Goal: Find specific page/section: Find specific page/section

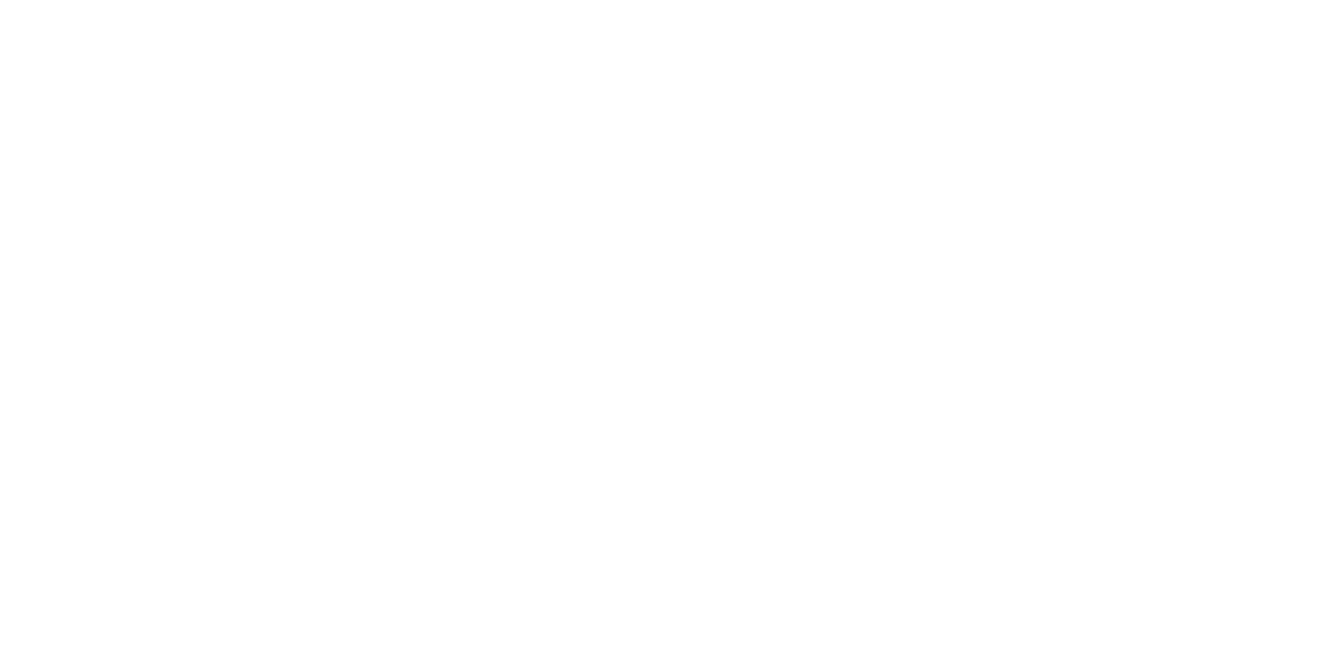
select select "Song"
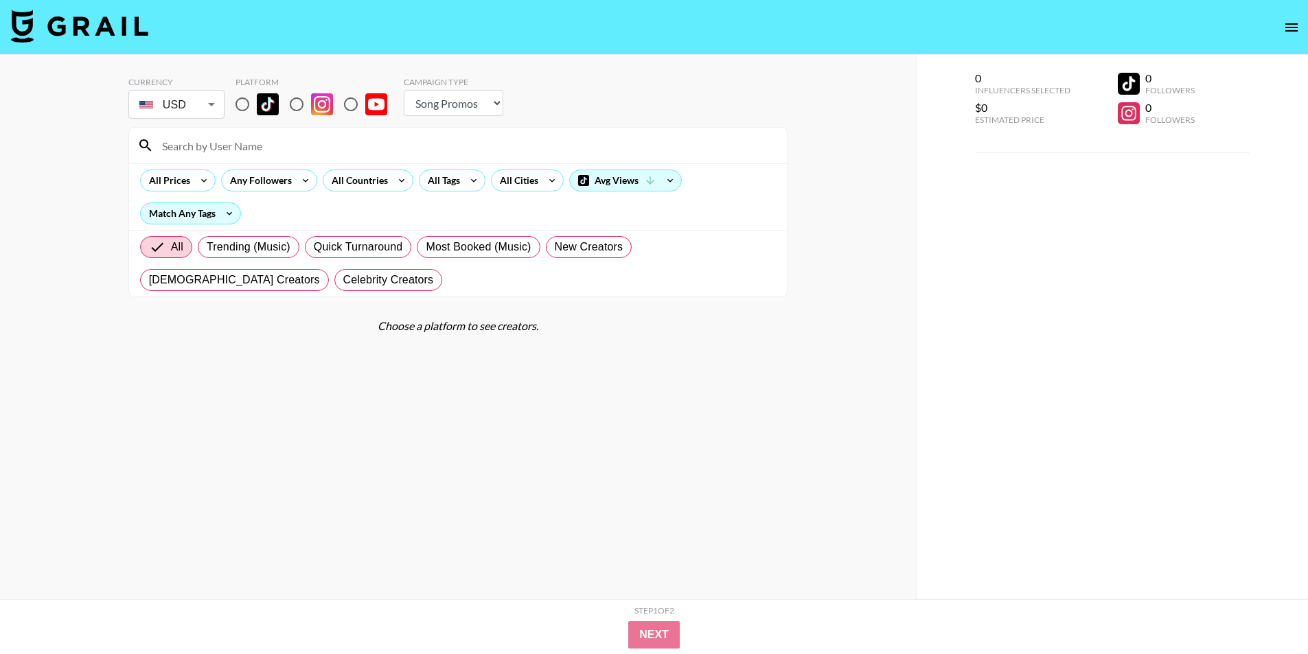
click at [248, 100] on input "radio" at bounding box center [242, 104] width 29 height 29
radio input "true"
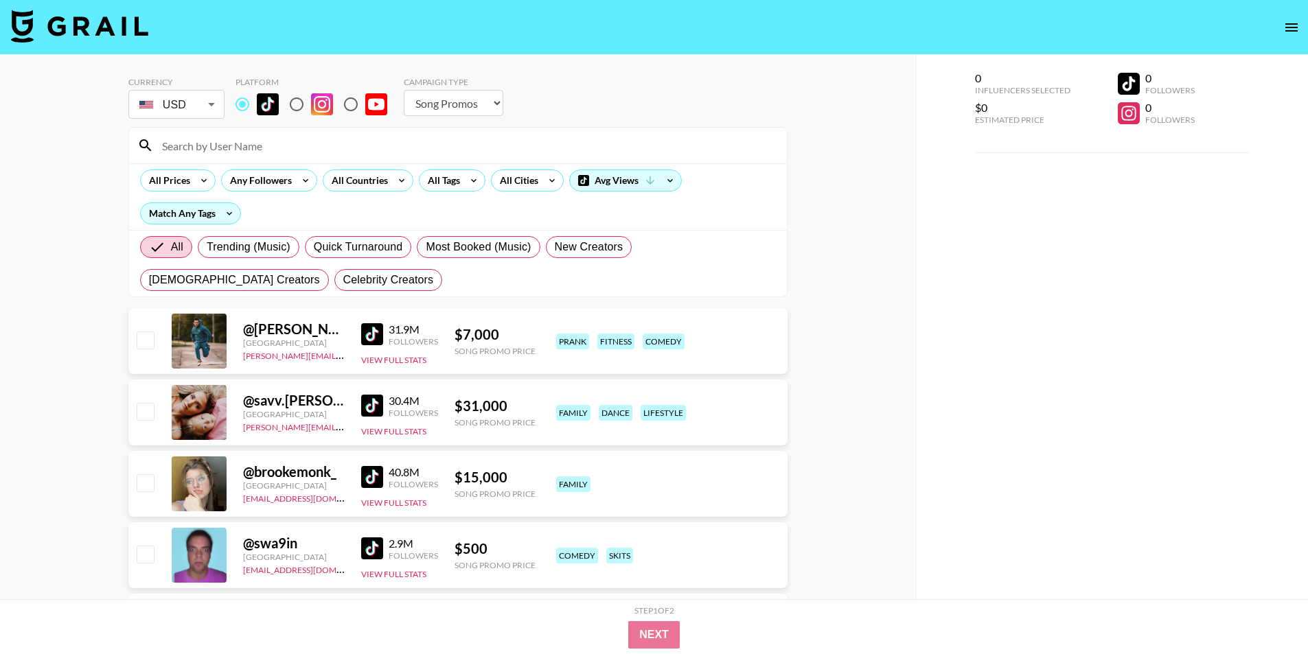
click at [252, 141] on input at bounding box center [466, 146] width 625 height 22
paste input "rosaelizabeeeth"
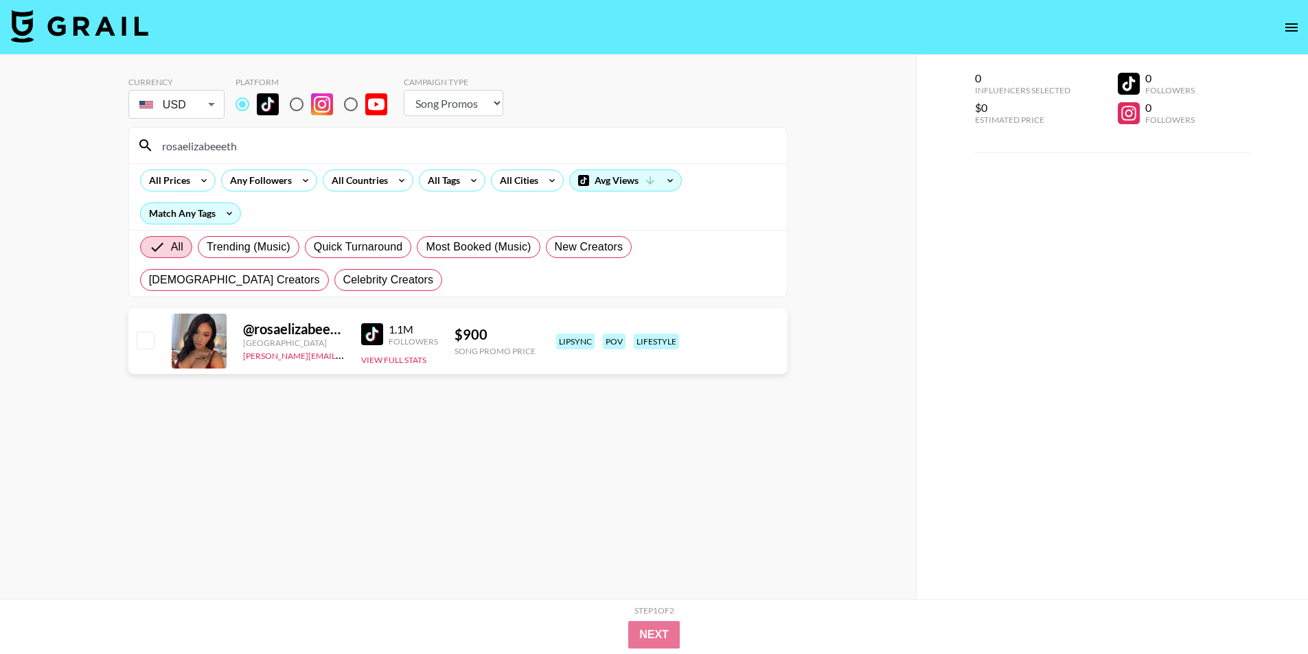
click at [212, 144] on input "rosaelizabeeeth" at bounding box center [466, 146] width 625 height 22
paste input "[URL][DOMAIN_NAME]"
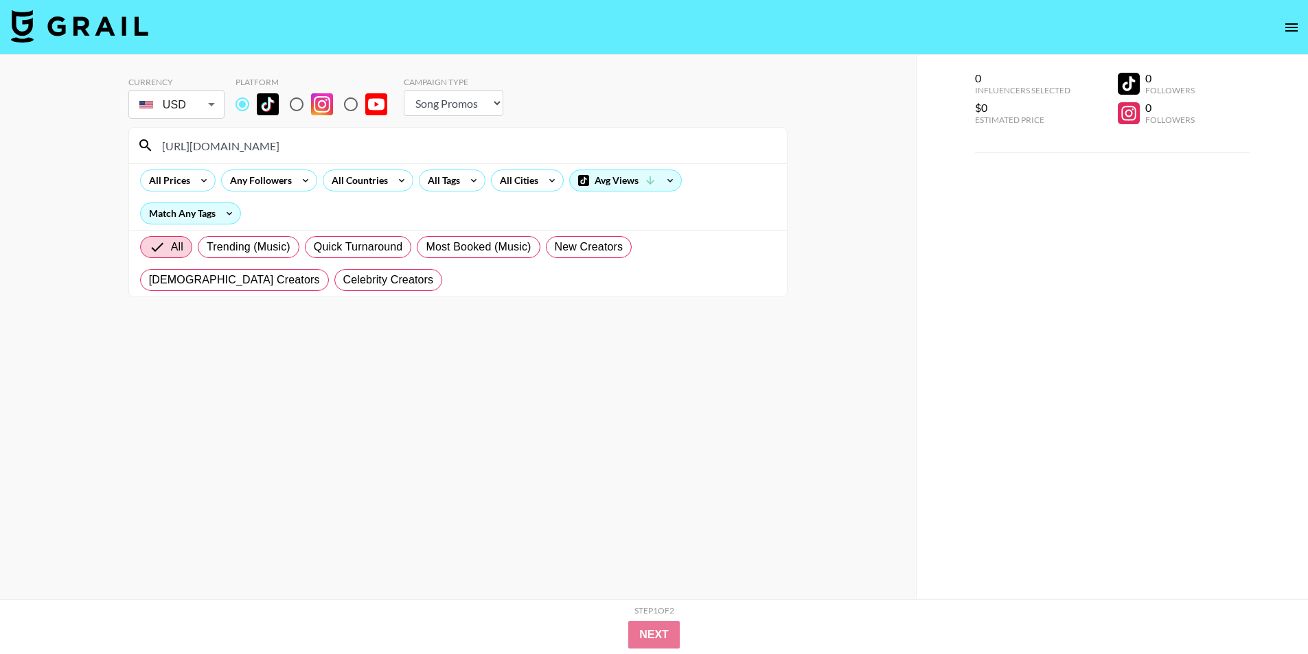
drag, startPoint x: 288, startPoint y: 147, endPoint x: 43, endPoint y: 144, distance: 245.1
click at [44, 144] on div "Currency USD USD ​ Platform Campaign Type Choose Type... Song Promos Brand Prom…" at bounding box center [458, 354] width 916 height 599
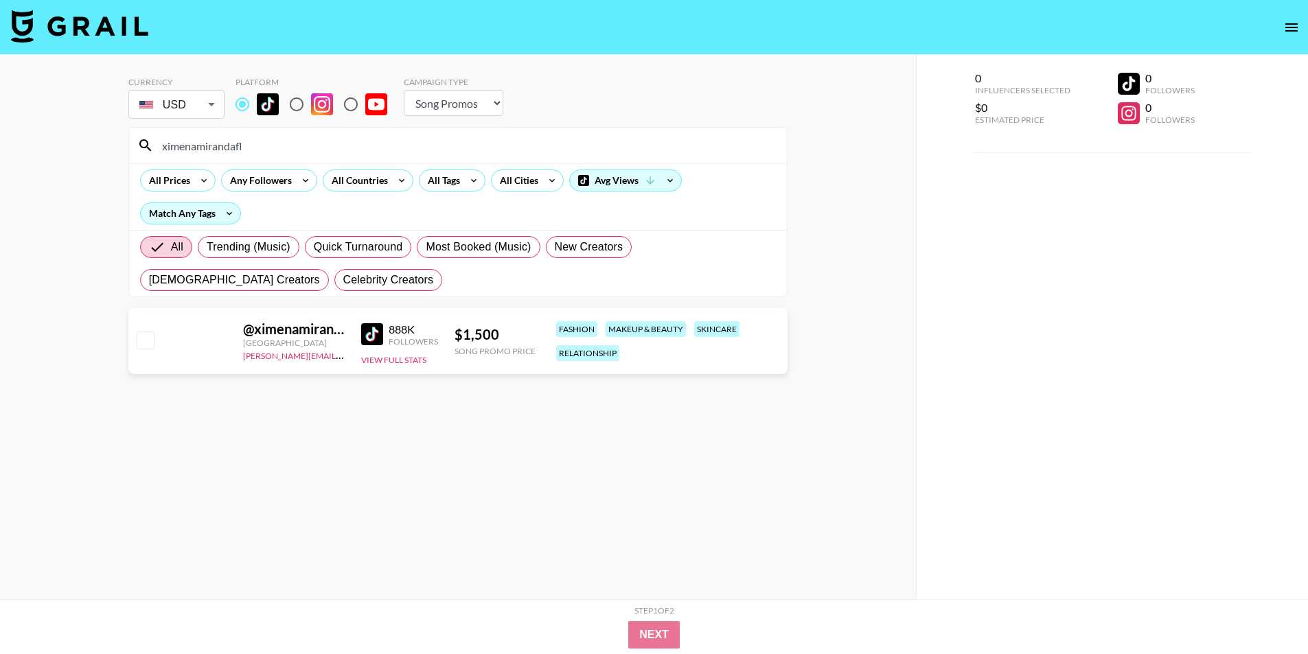
type input "ximenamirandafl"
